Goal: Task Accomplishment & Management: Use online tool/utility

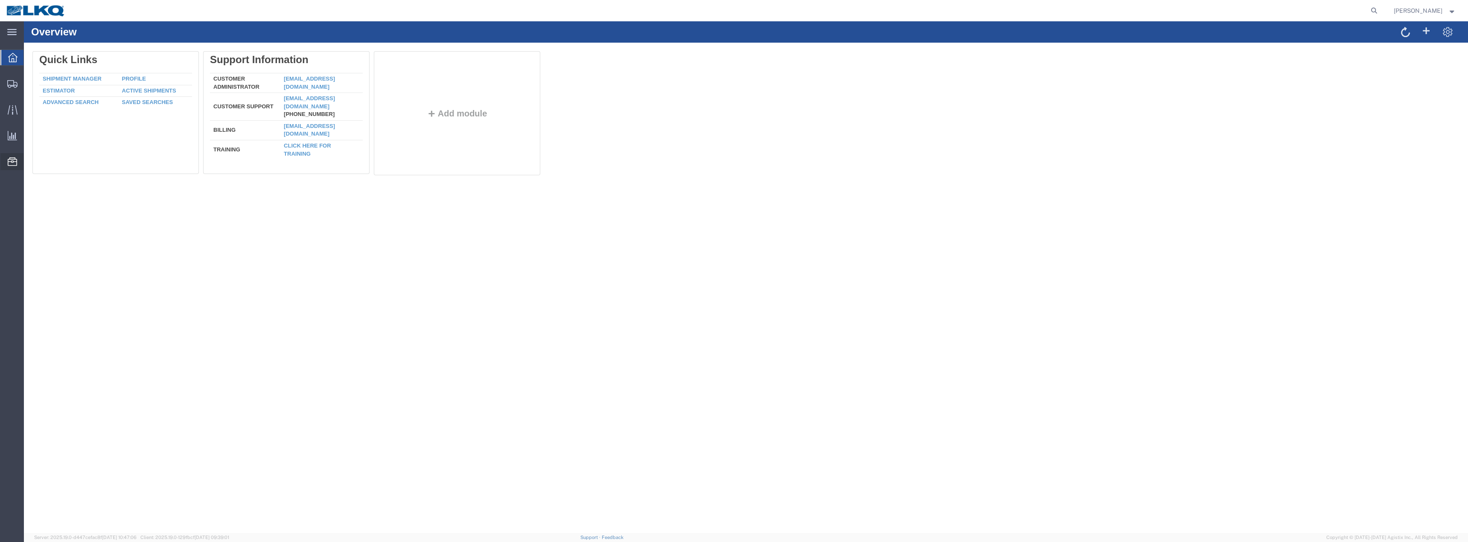
click at [0, 0] on span "Location Appointment" at bounding box center [0, 0] width 0 height 0
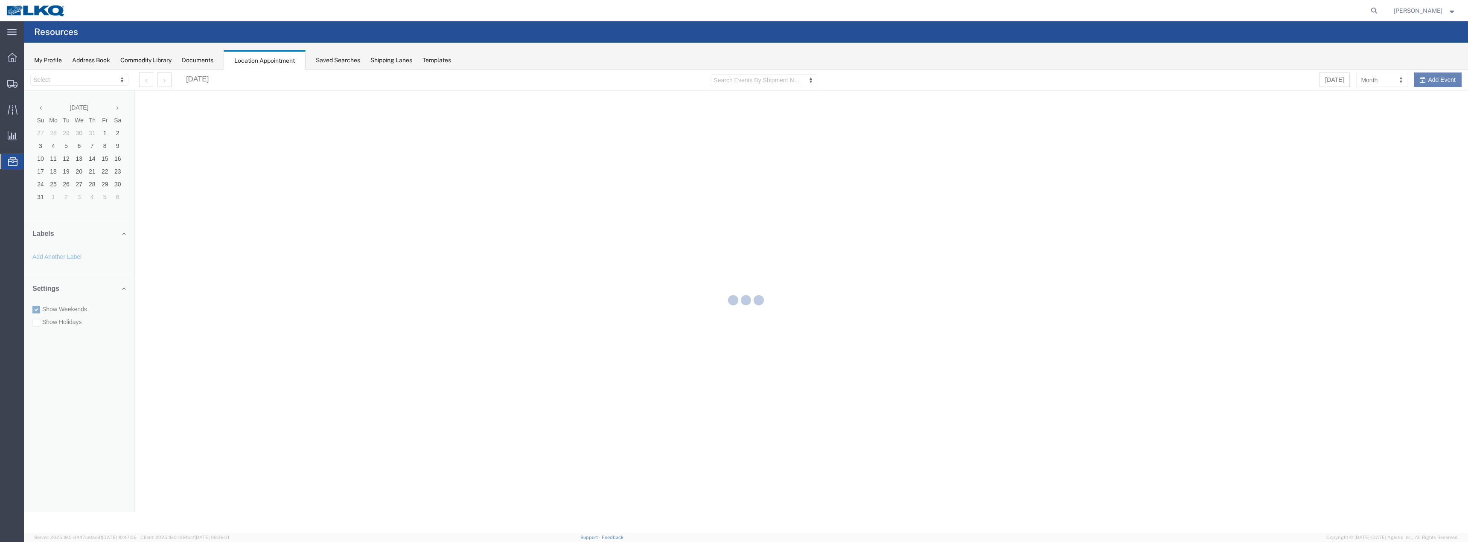
select select "28018"
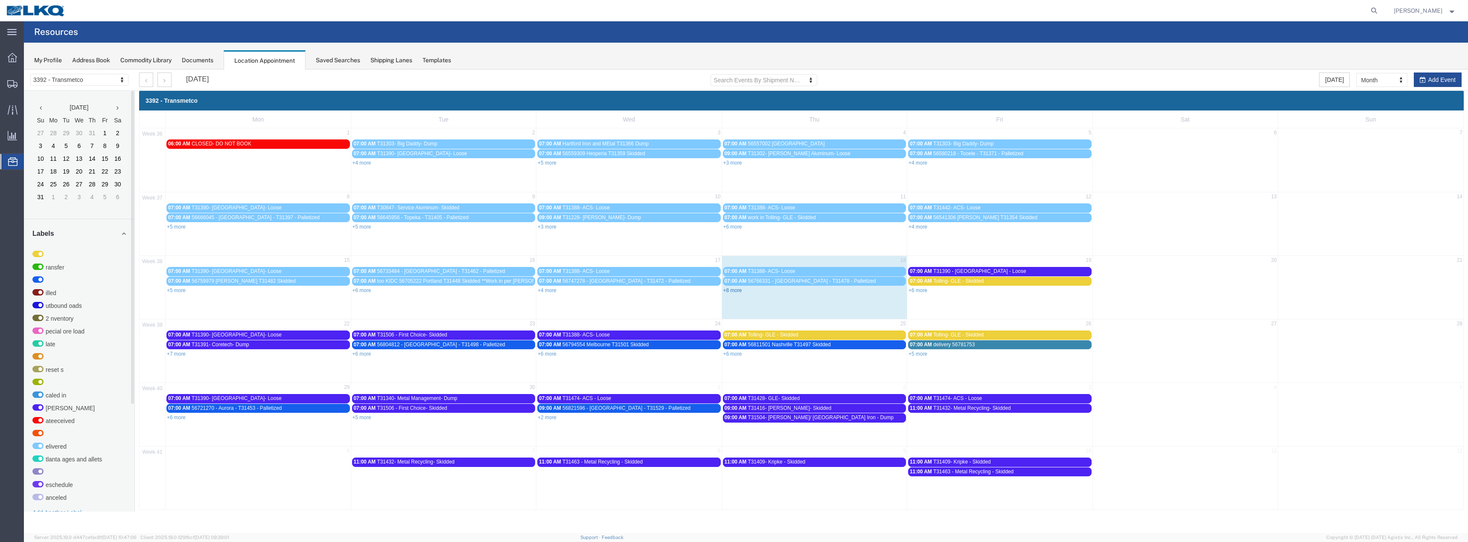
click at [730, 292] on link "+8 more" at bounding box center [732, 291] width 19 height 6
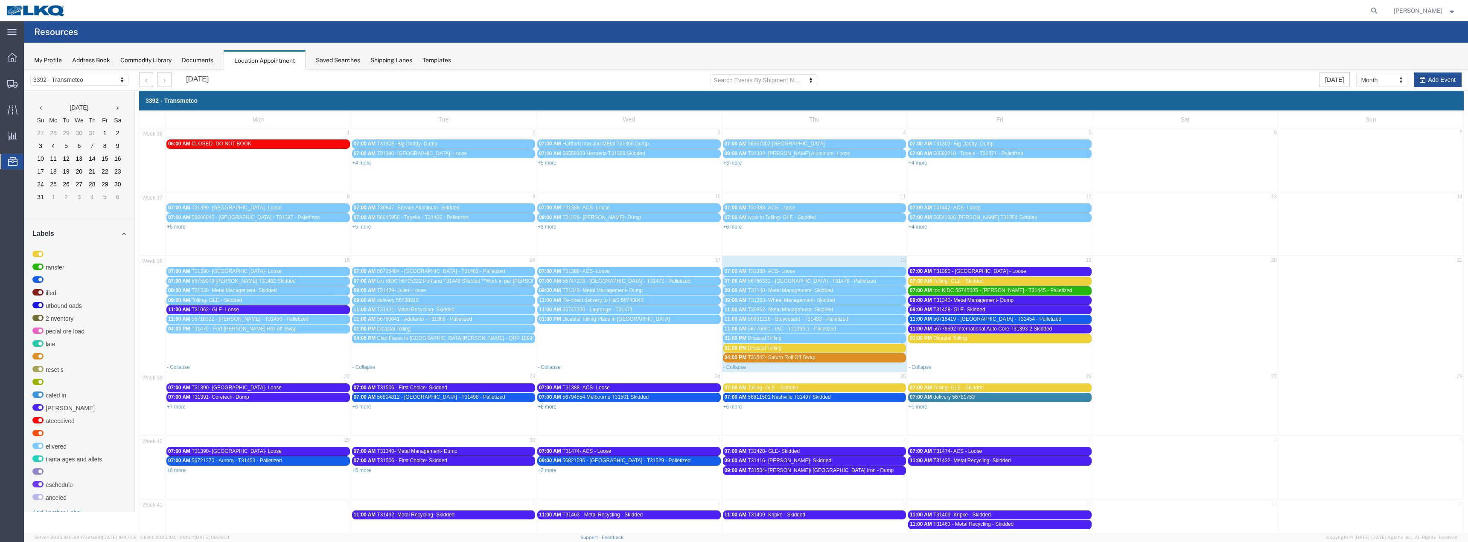
click at [546, 407] on link "+6 more" at bounding box center [547, 407] width 19 height 6
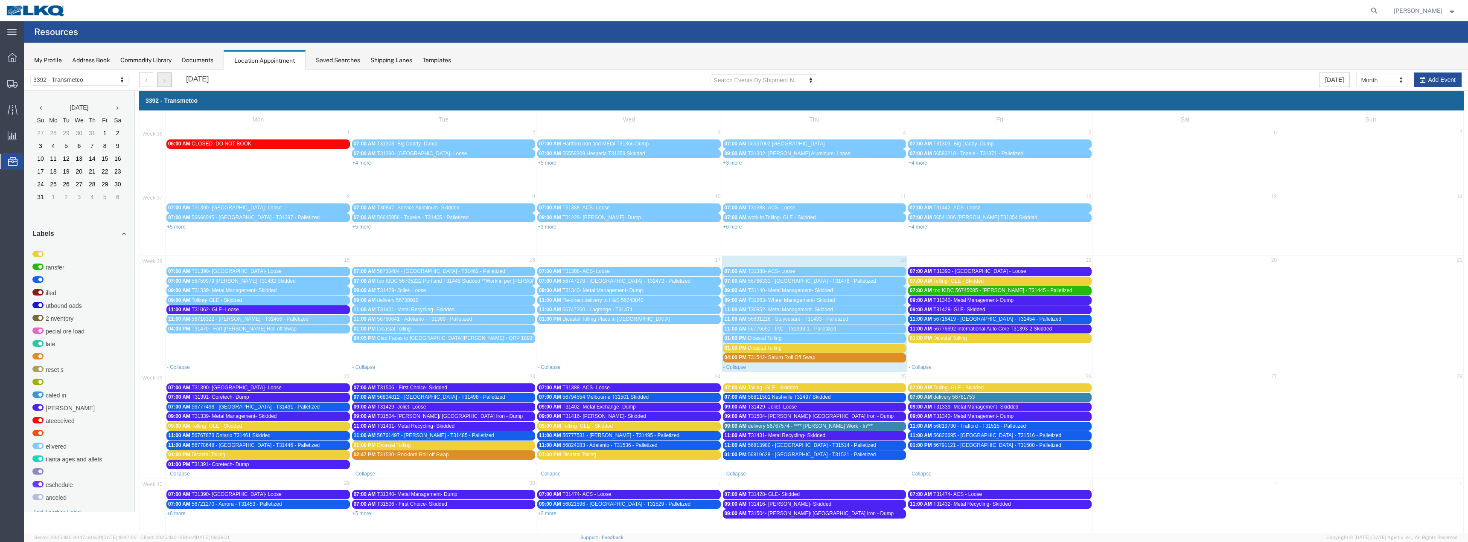
click at [170, 82] on button "button" at bounding box center [164, 80] width 14 height 15
